Goal: Information Seeking & Learning: Compare options

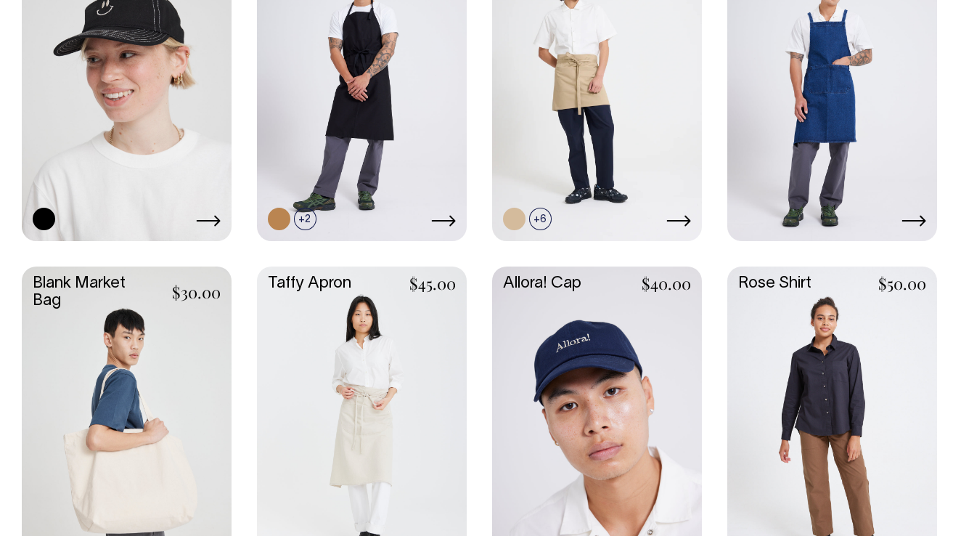
scroll to position [1795, 0]
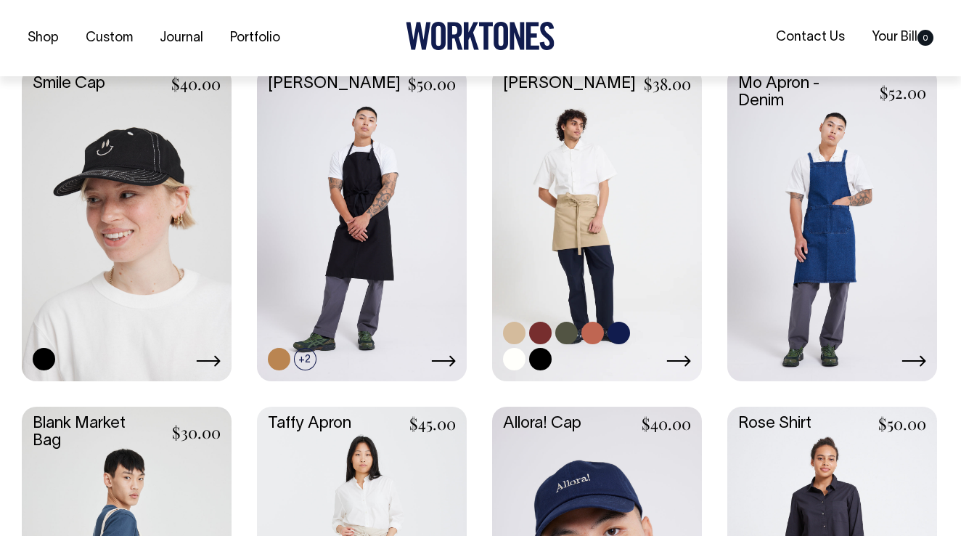
click at [621, 210] on link at bounding box center [597, 223] width 210 height 312
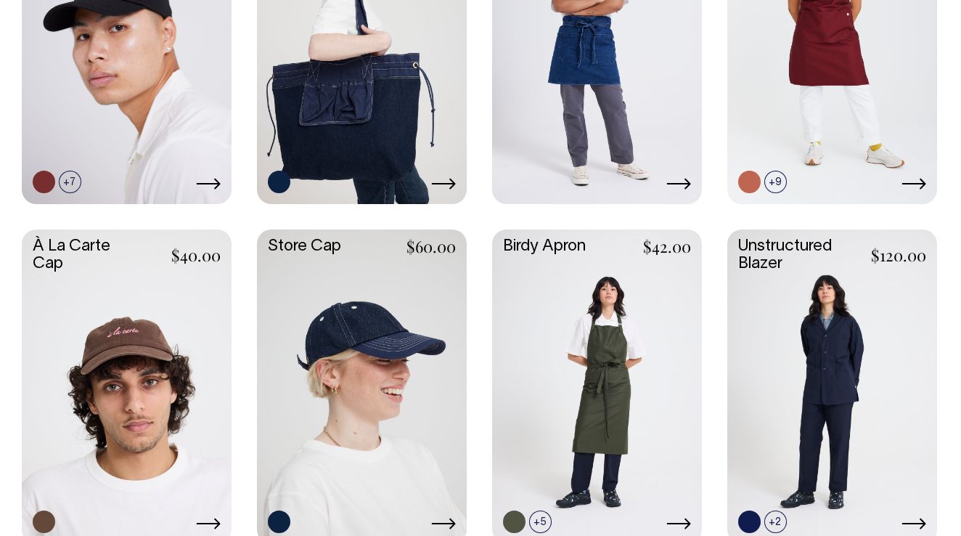
scroll to position [812, 0]
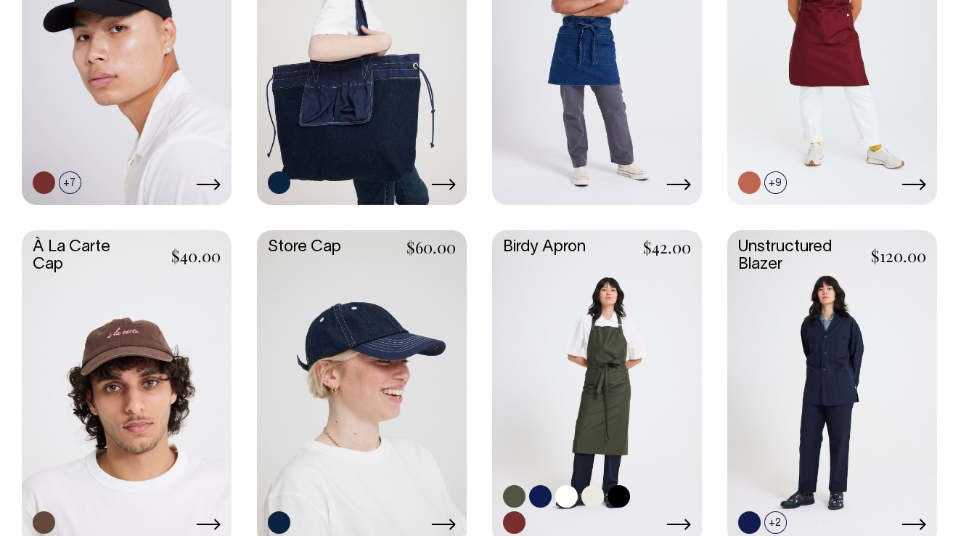
click at [589, 309] on link at bounding box center [597, 386] width 210 height 312
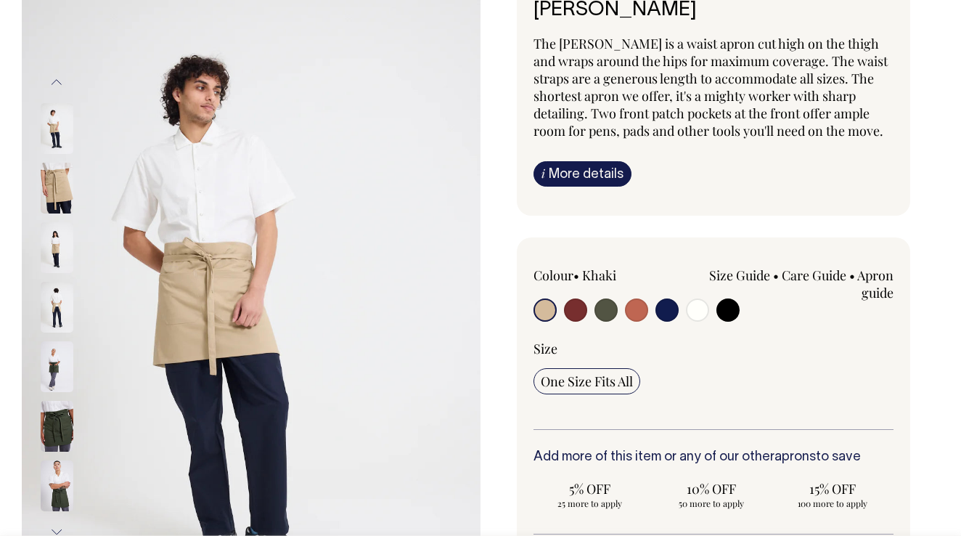
scroll to position [114, 0]
click at [58, 303] on img at bounding box center [57, 306] width 33 height 51
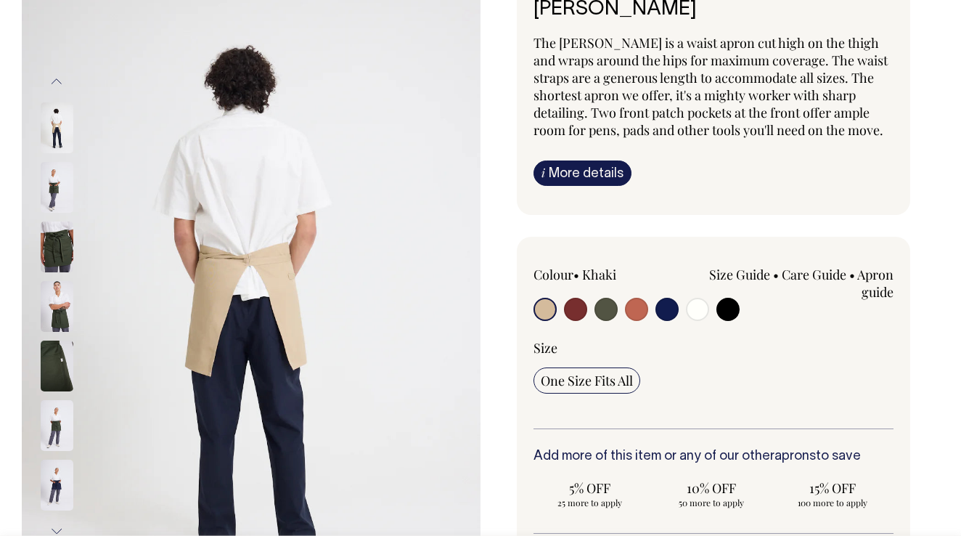
click at [54, 316] on img at bounding box center [57, 306] width 33 height 51
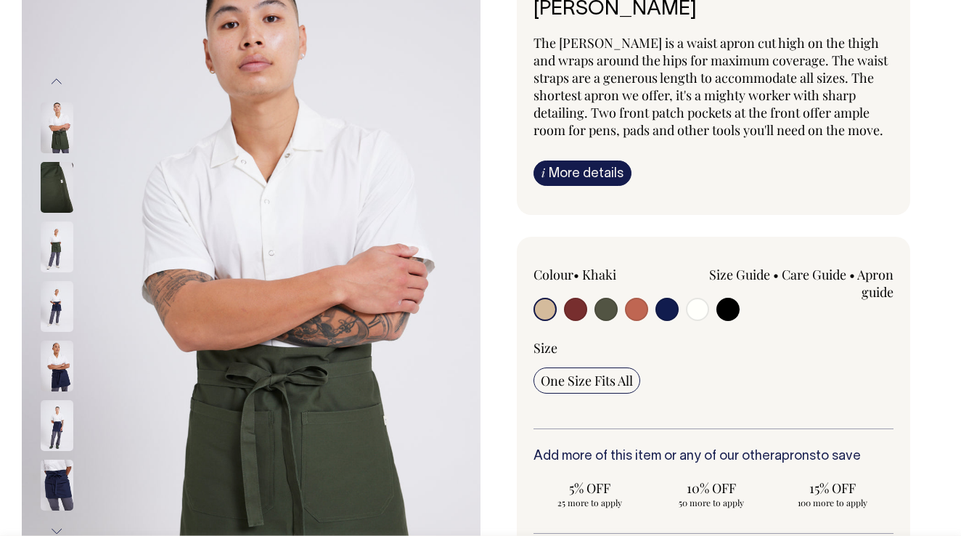
click at [52, 245] on img at bounding box center [57, 246] width 33 height 51
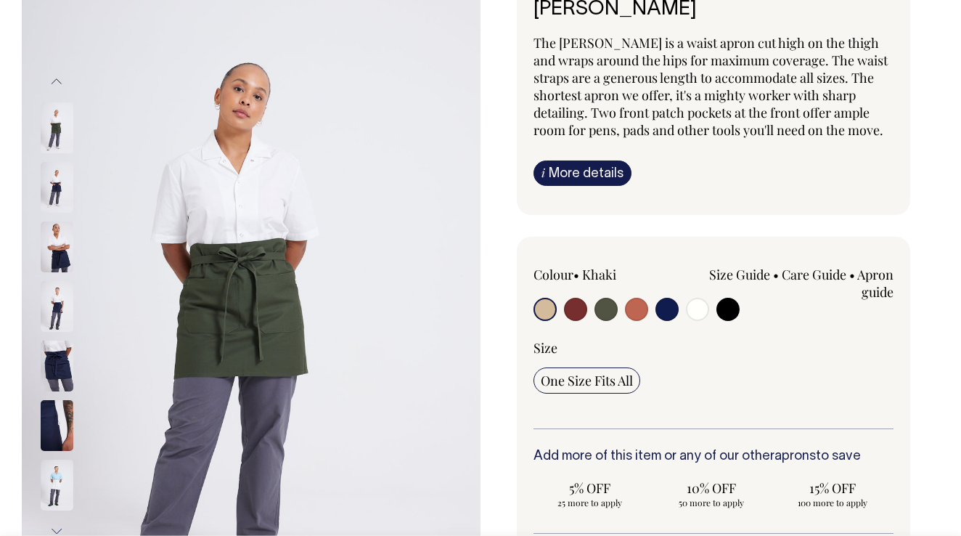
click at [576, 312] on input "radio" at bounding box center [575, 309] width 23 height 23
radio input "true"
select select "Burgundy"
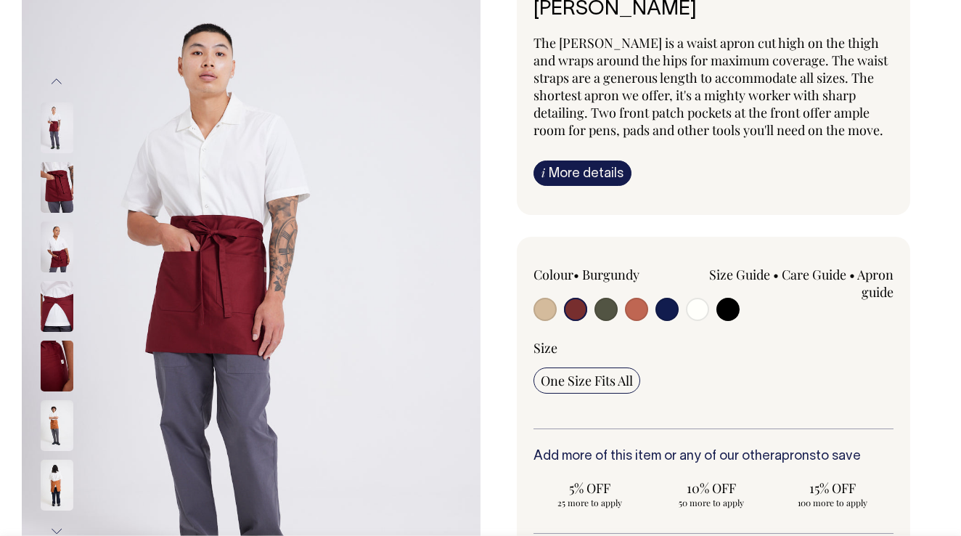
click at [636, 311] on input "radio" at bounding box center [636, 309] width 23 height 23
radio input "true"
select select "Rust"
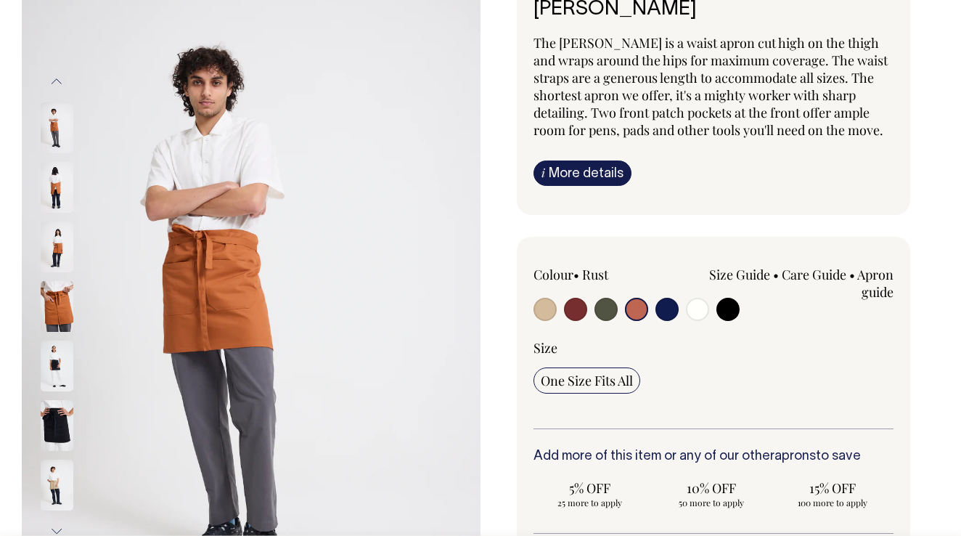
click at [600, 314] on input "radio" at bounding box center [606, 309] width 23 height 23
radio input "true"
select select "Olive"
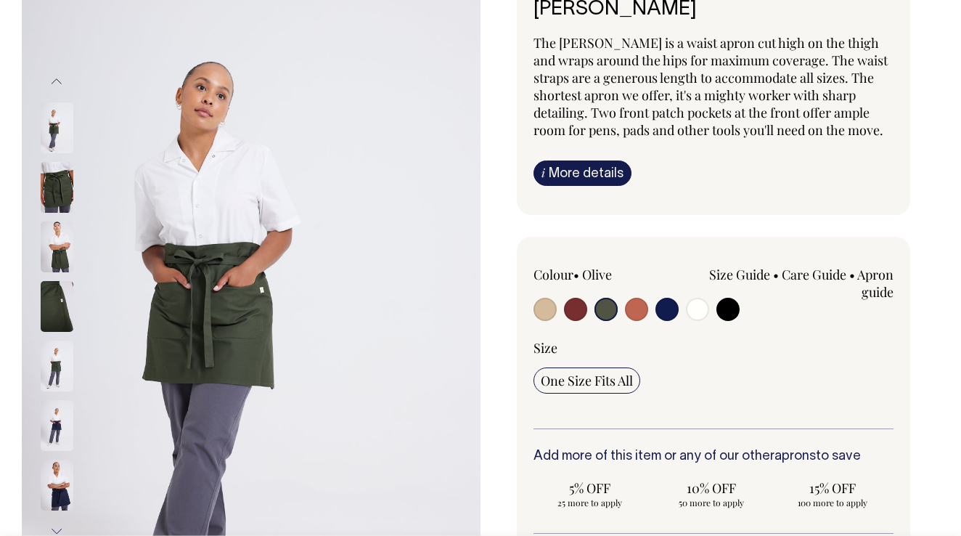
click at [577, 310] on input "radio" at bounding box center [575, 309] width 23 height 23
radio input "true"
select select "Burgundy"
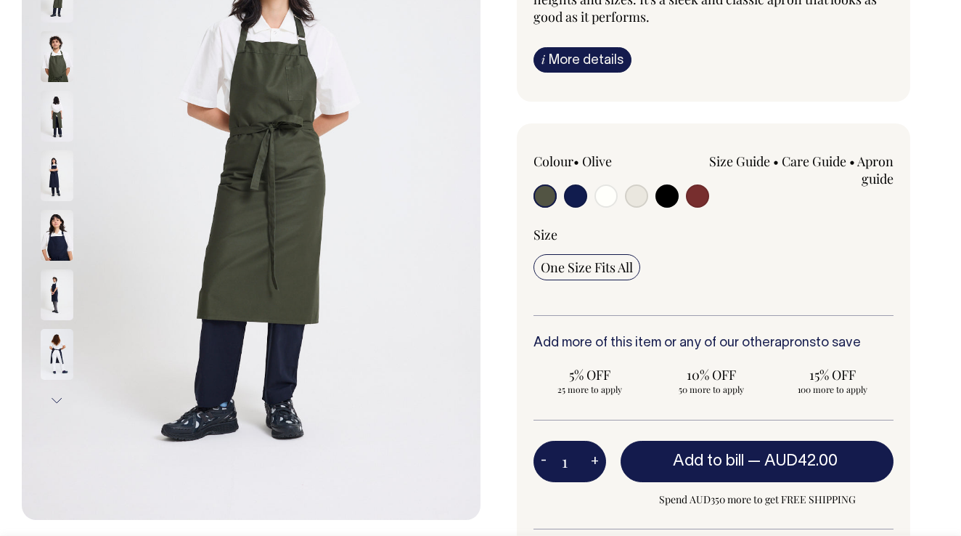
scroll to position [245, 0]
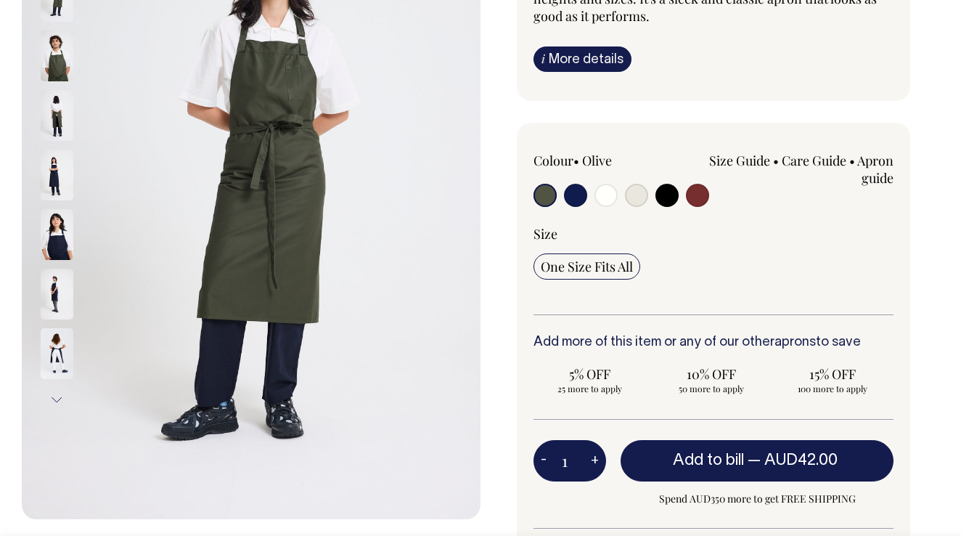
click at [698, 197] on input "radio" at bounding box center [697, 195] width 23 height 23
radio input "true"
select select "Burgundy"
